Goal: Understand site structure: Understand site structure

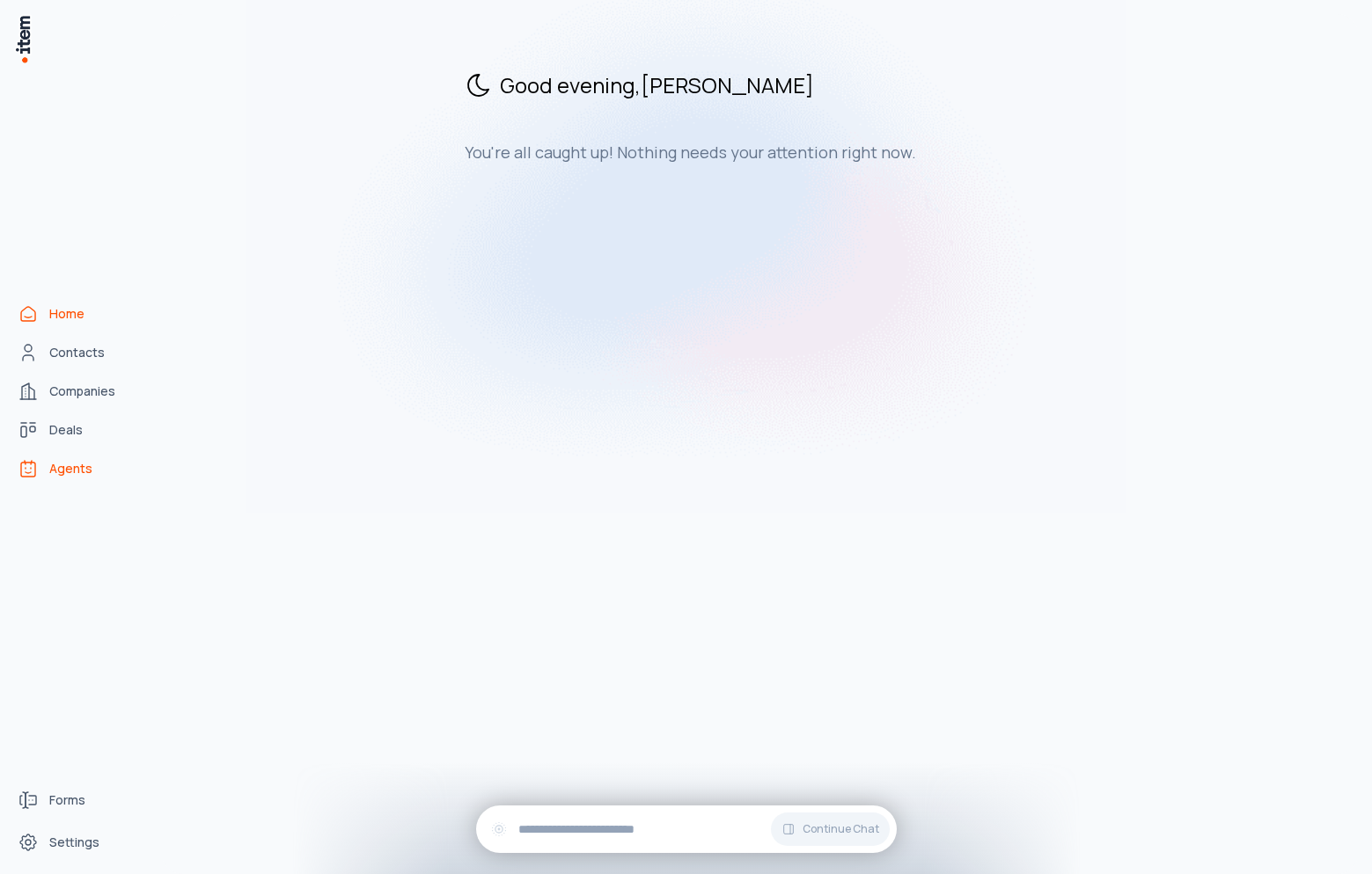
click at [62, 474] on span "Agents" at bounding box center [71, 469] width 43 height 18
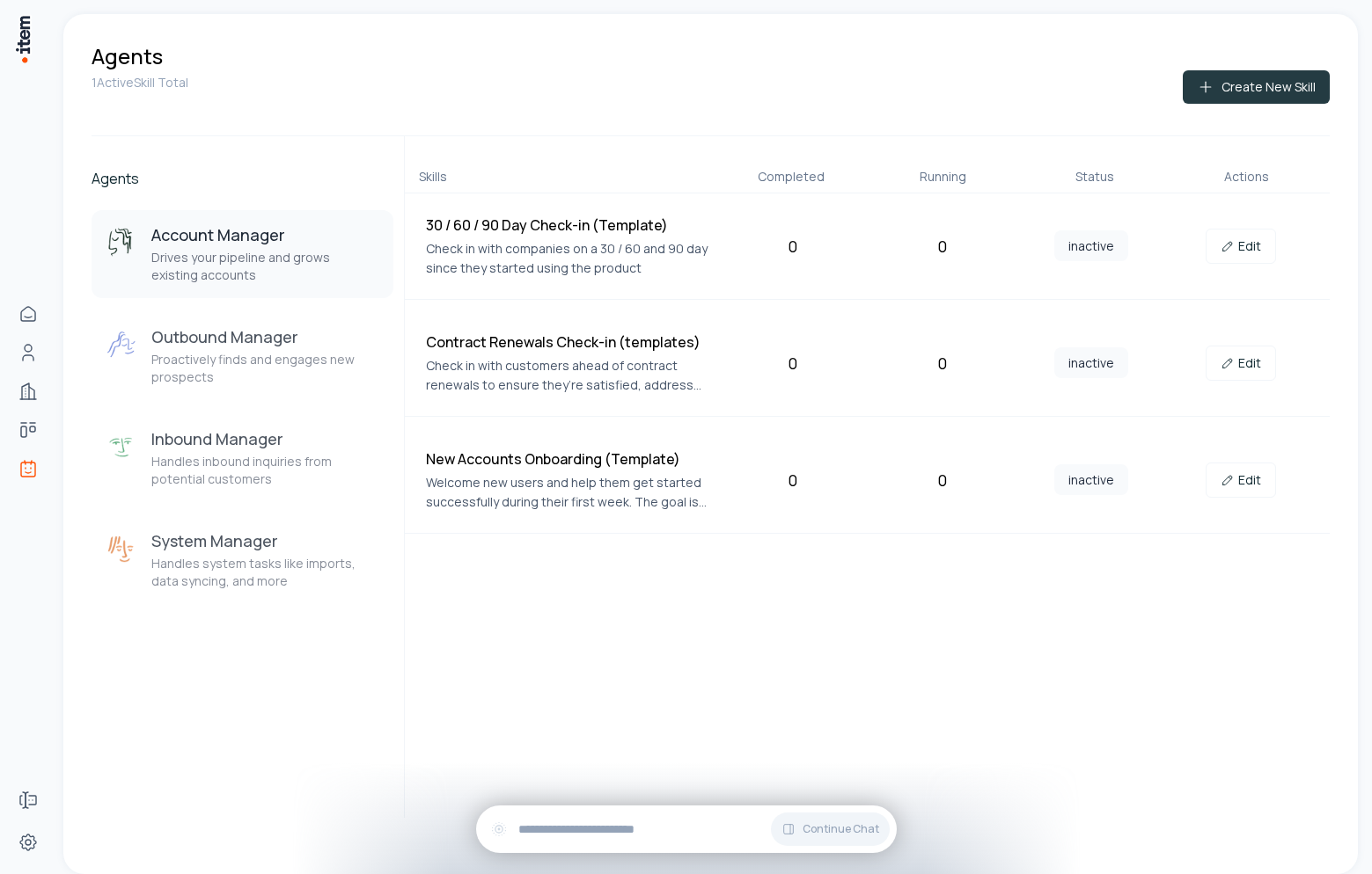
click at [1239, 86] on button "Create New Skill" at bounding box center [1256, 87] width 147 height 34
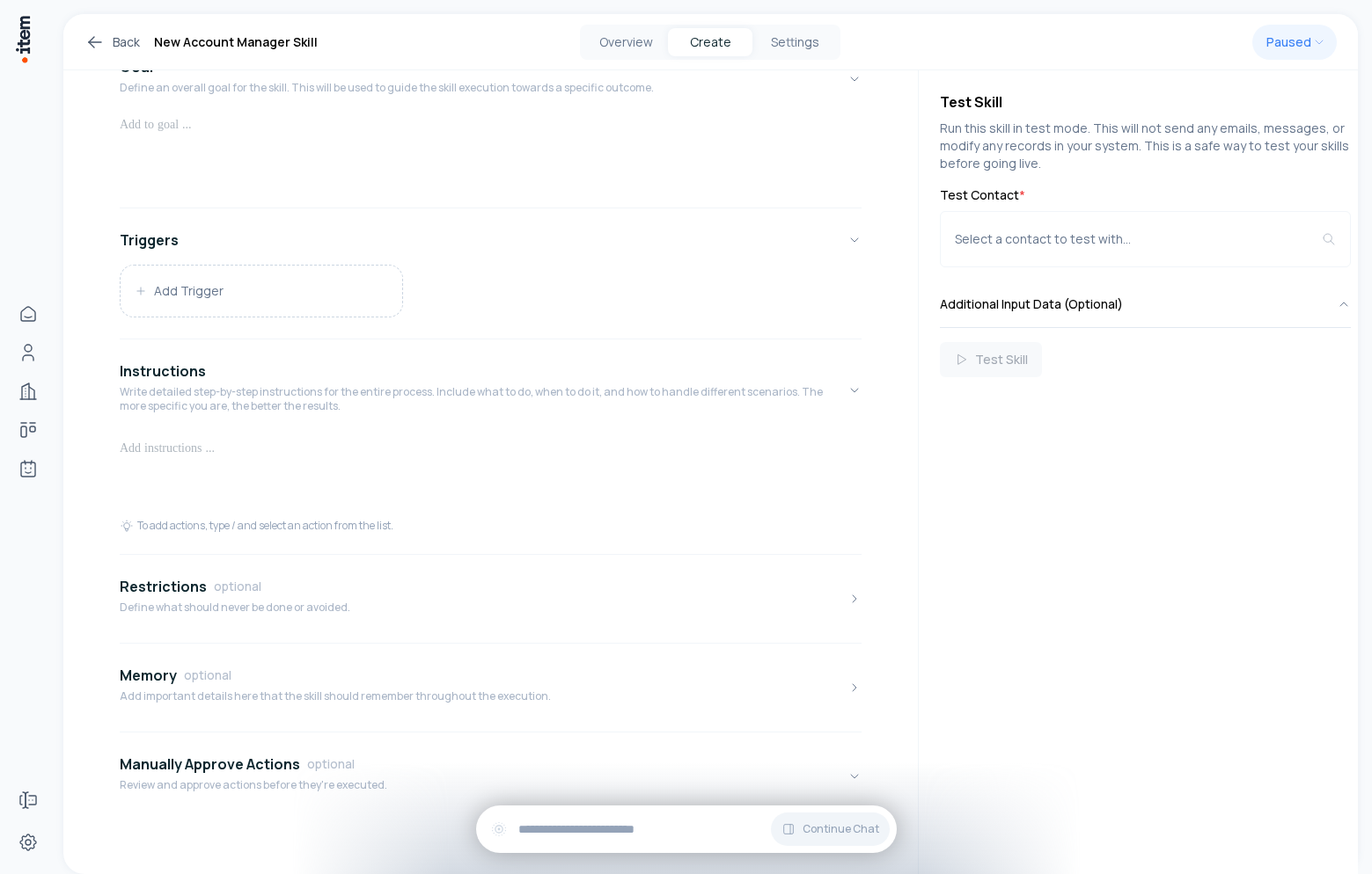
scroll to position [168, 0]
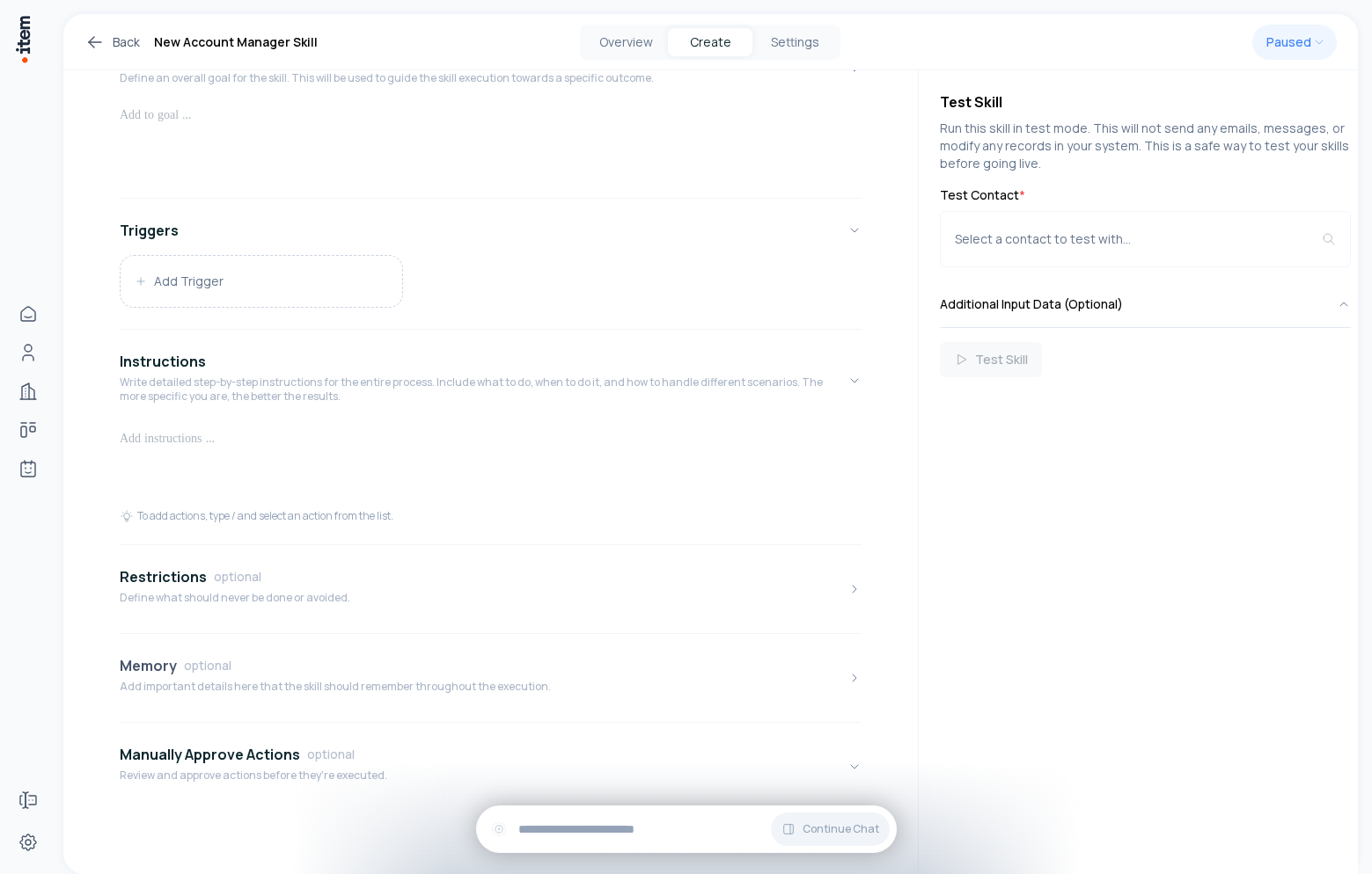
click at [714, 687] on button "Memory optional Add important details here that the skill should remember throu…" at bounding box center [490, 678] width 742 height 73
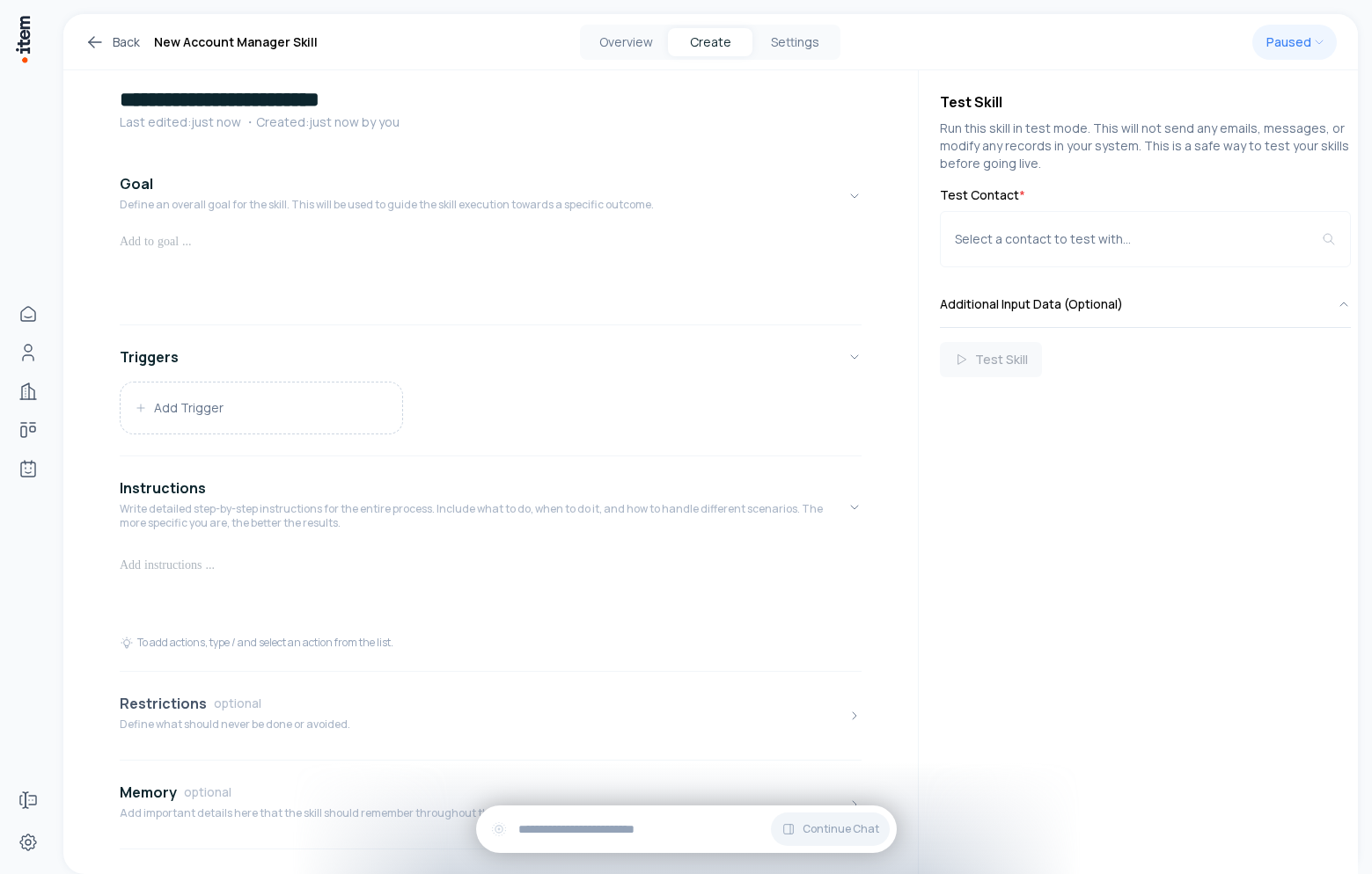
scroll to position [41, 0]
click at [1045, 311] on button "Additional Input Data (Optional)" at bounding box center [1145, 304] width 411 height 46
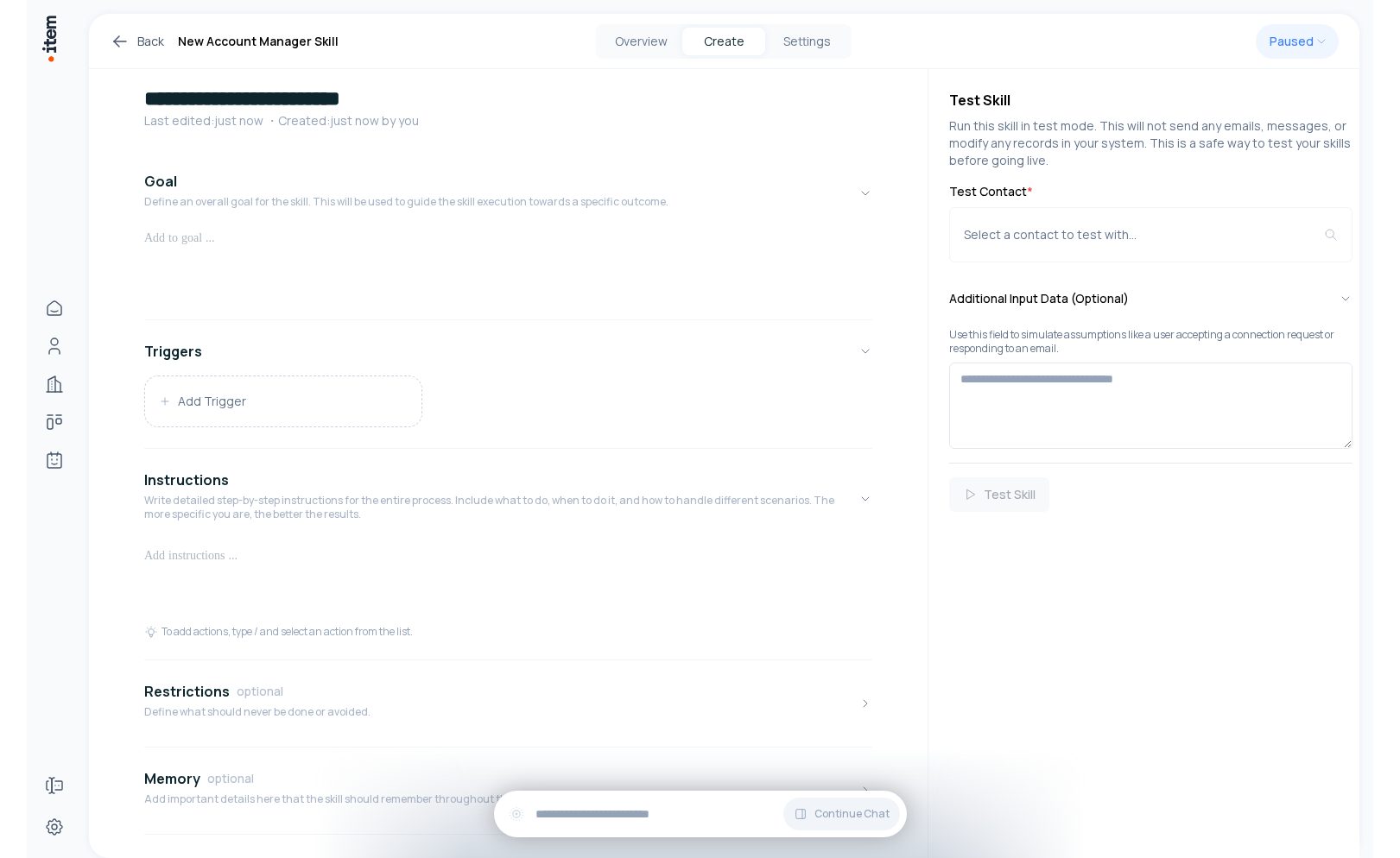
scroll to position [0, 0]
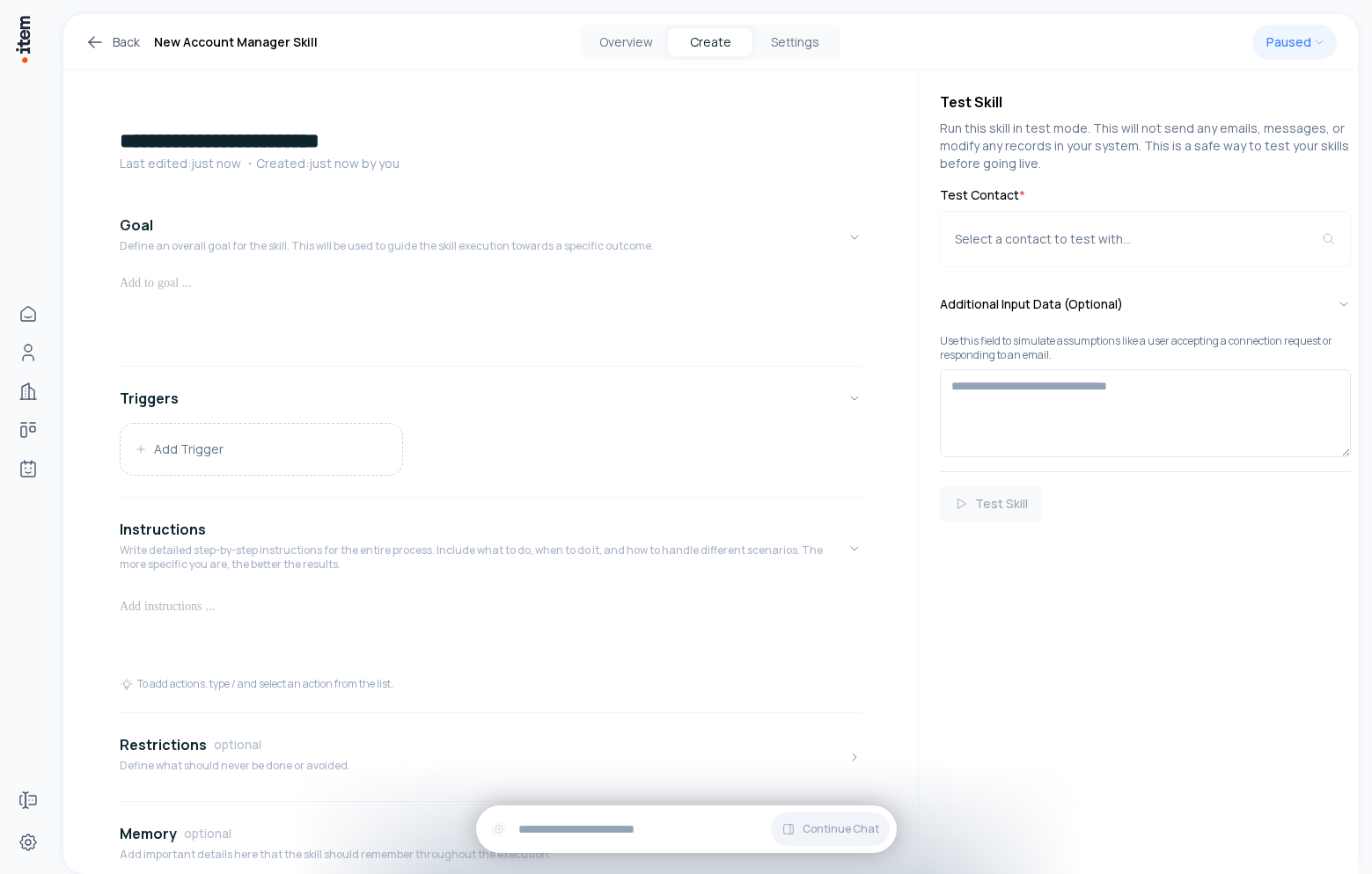
click at [111, 36] on link "Back" at bounding box center [112, 42] width 56 height 21
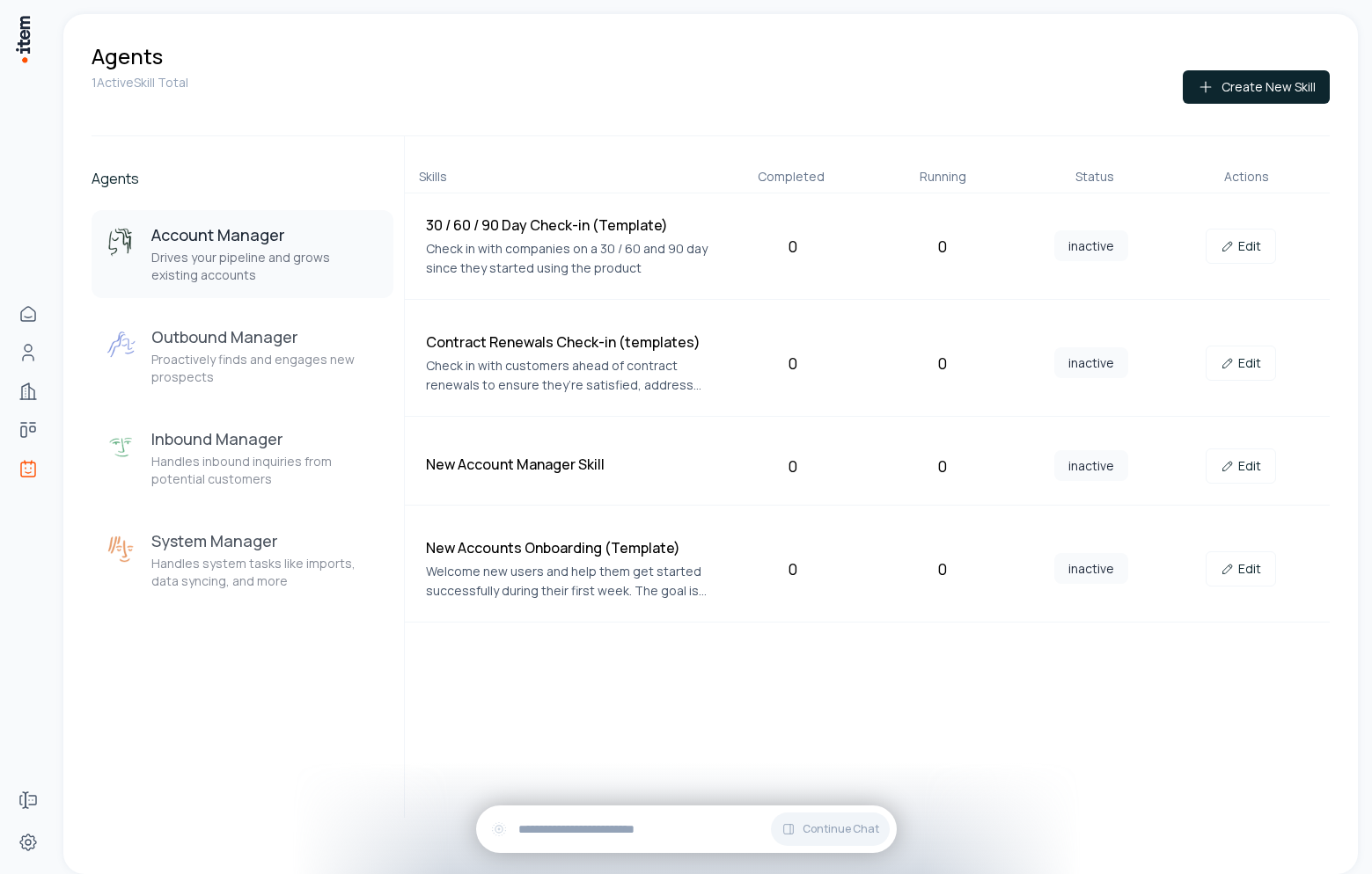
click at [813, 693] on div "Skills Completed Running Status Actions 30 / 60 / 90 Day Check-in (Template) Ch…" at bounding box center [867, 477] width 926 height 681
click at [302, 635] on div "Agents Account Manager Drives your pipeline and grows existing accounts Outboun…" at bounding box center [242, 477] width 302 height 681
click at [247, 619] on div "Agents Account Manager Drives your pipeline and grows existing accounts Outboun…" at bounding box center [242, 477] width 302 height 681
click at [271, 570] on p "Handles system tasks like imports, data syncing, and more" at bounding box center [264, 572] width 228 height 35
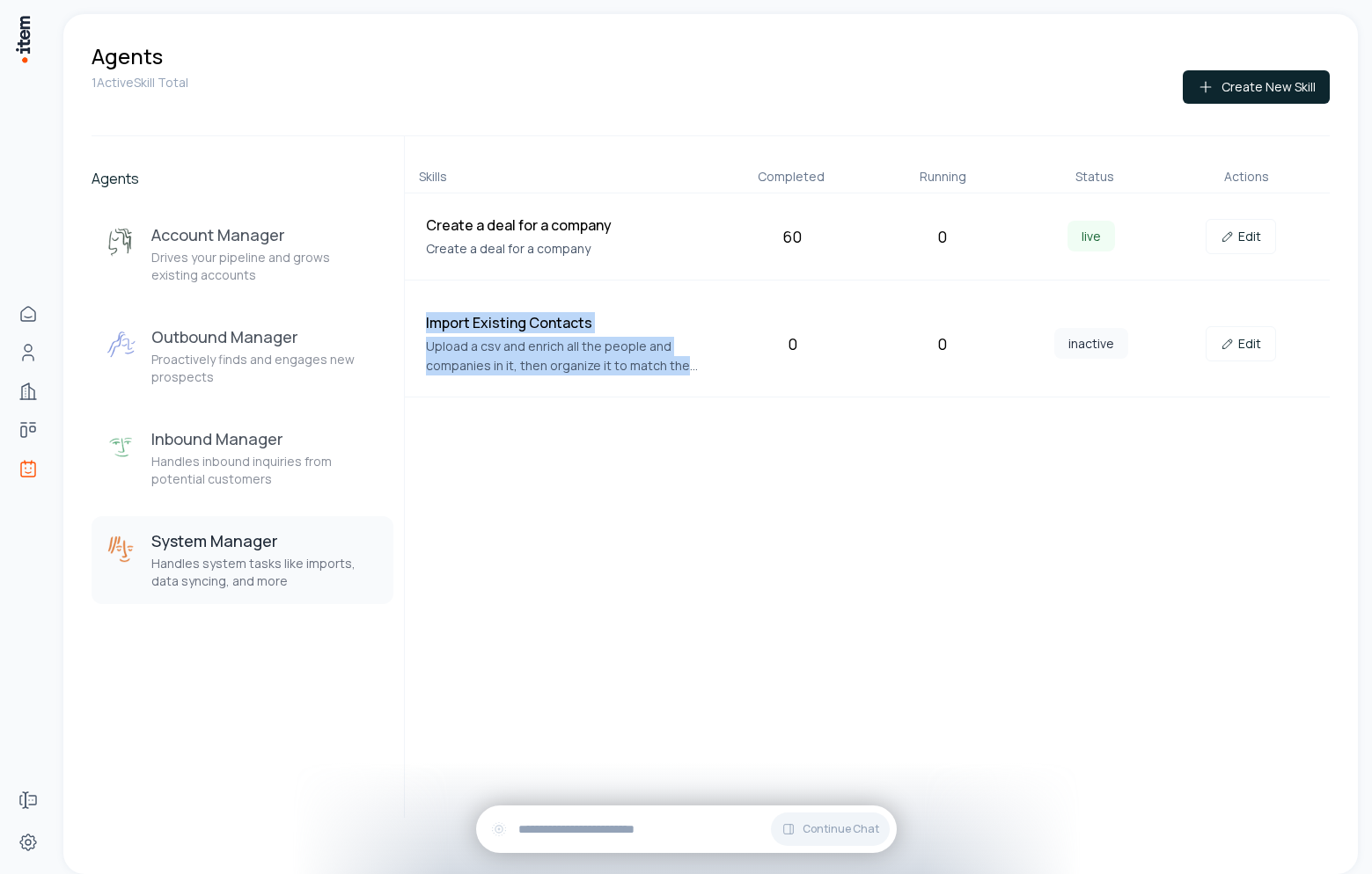
drag, startPoint x: 693, startPoint y: 367, endPoint x: 495, endPoint y: 297, distance: 210.0
click at [495, 297] on div "Import Existing Contacts Upload a csv and enrich all the people and companies i…" at bounding box center [866, 344] width 925 height 106
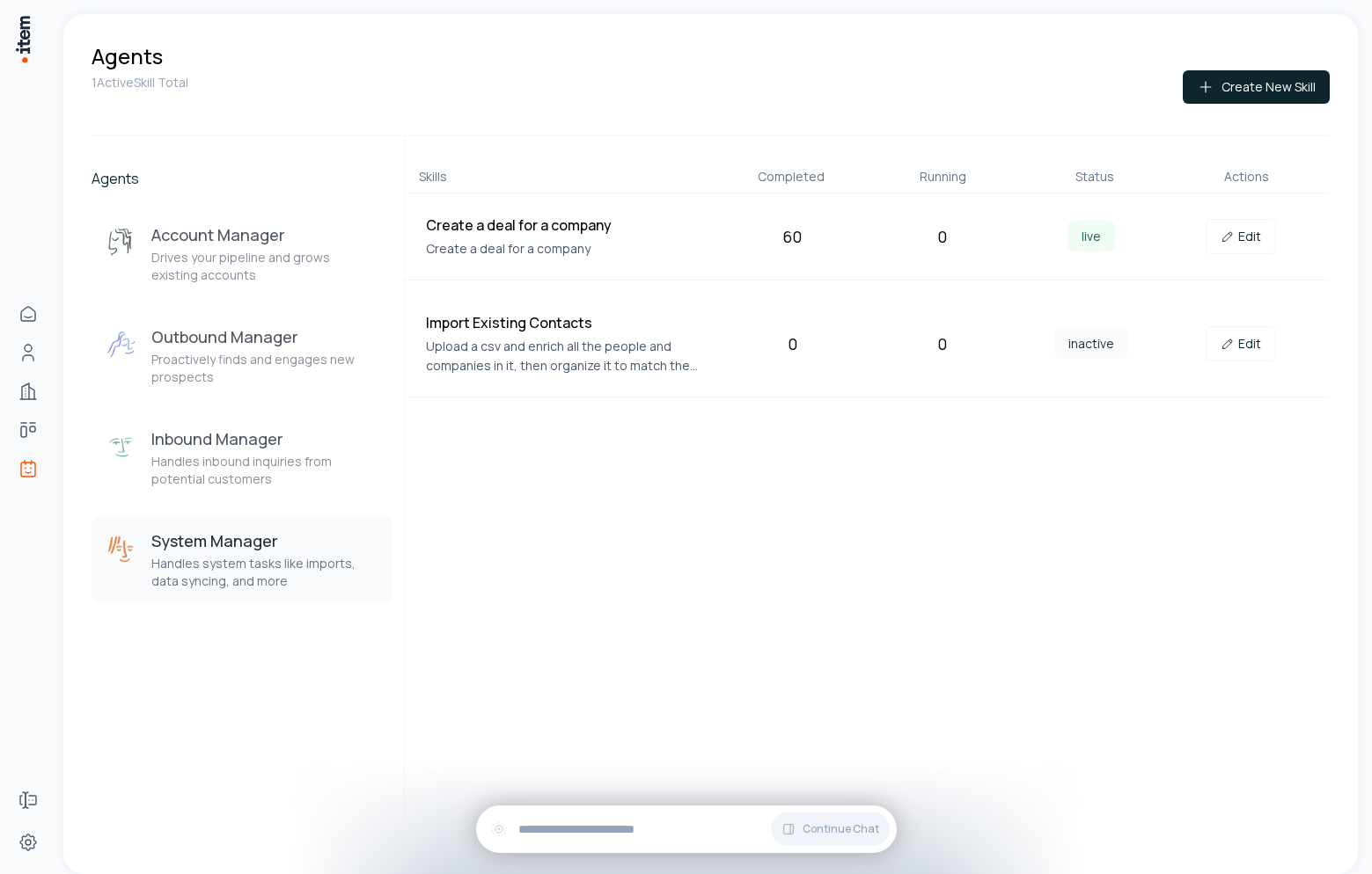
click at [514, 415] on div "Skills Completed Running Status Actions Create a deal for a company Create a de…" at bounding box center [867, 477] width 926 height 681
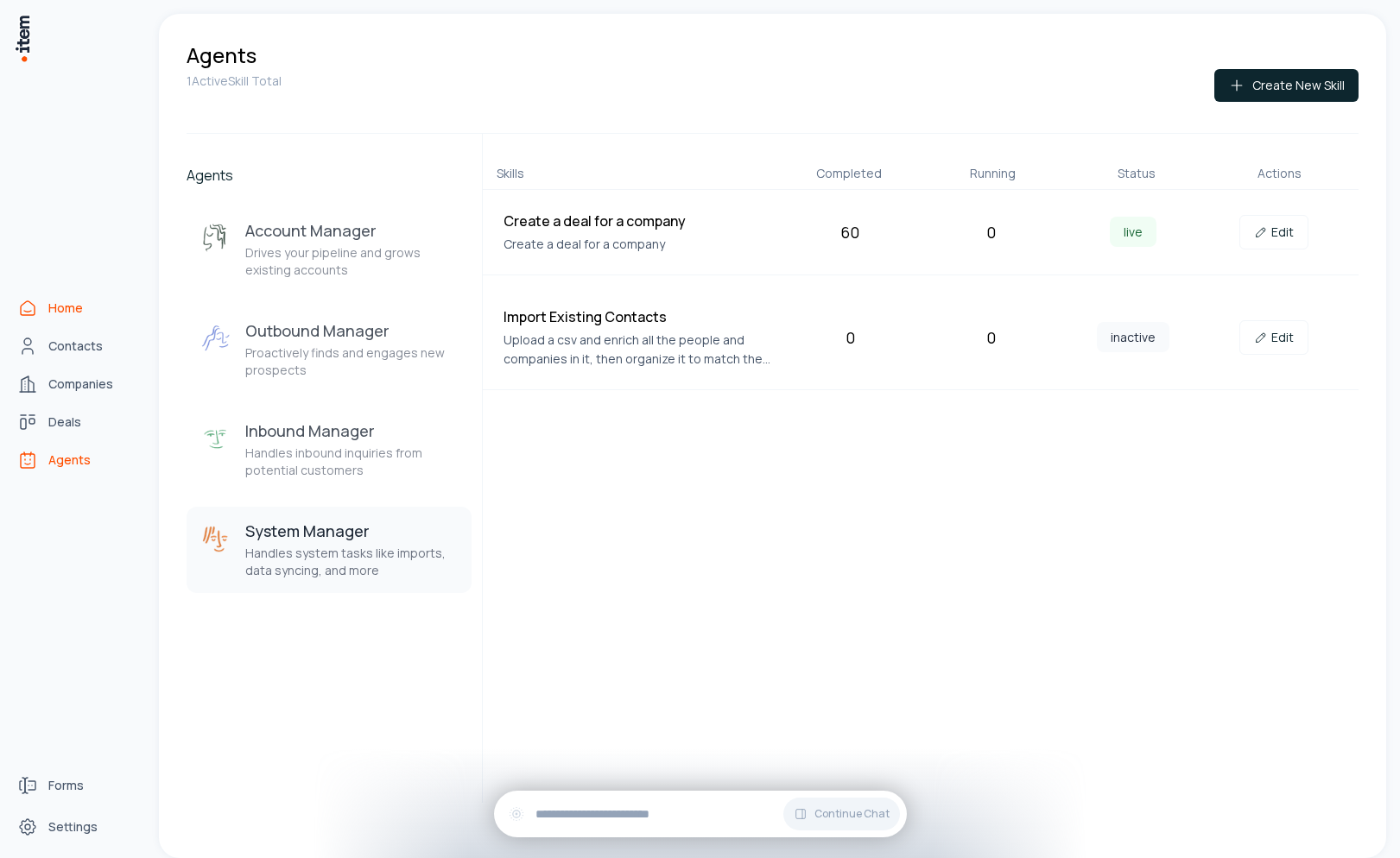
click at [58, 312] on span "Home" at bounding box center [65, 308] width 34 height 18
